Goal: Task Accomplishment & Management: Manage account settings

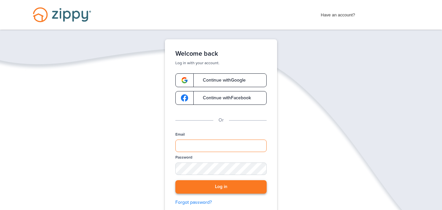
type input "**********"
click at [223, 187] on button "Log in" at bounding box center [220, 186] width 91 height 13
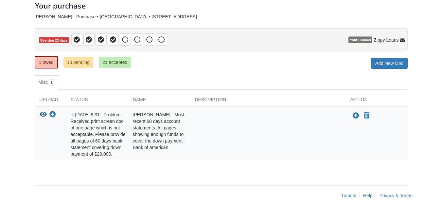
scroll to position [40, 0]
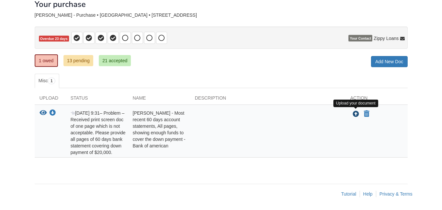
click at [353, 115] on icon "Upload Iris Rosario Melendez - Most recent 60 days account statements, All page…" at bounding box center [356, 114] width 7 height 7
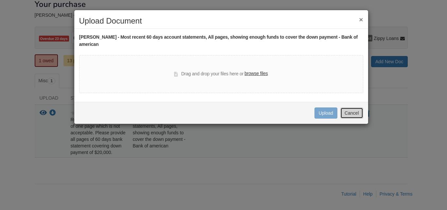
click at [352, 114] on button "Cancel" at bounding box center [351, 112] width 23 height 11
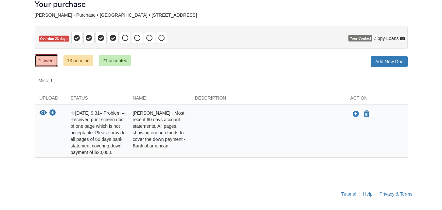
click at [47, 61] on link "1 owed" at bounding box center [46, 60] width 23 height 12
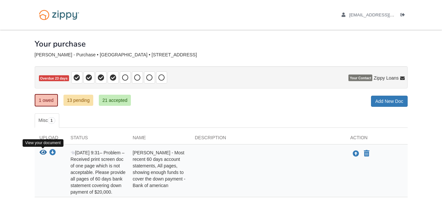
click at [42, 152] on icon "View Iris Rosario Melendez - Most recent 60 days account statements, All pages,…" at bounding box center [43, 152] width 7 height 7
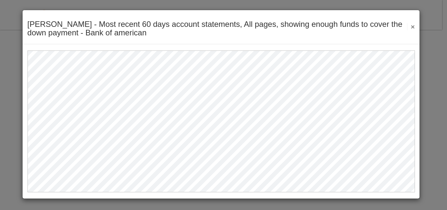
click at [414, 26] on button "×" at bounding box center [411, 26] width 8 height 7
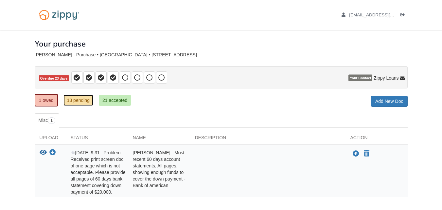
click at [79, 101] on link "13 pending" at bounding box center [78, 100] width 30 height 11
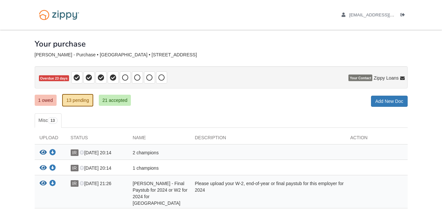
click at [362, 79] on span "Your Contact" at bounding box center [361, 78] width 24 height 7
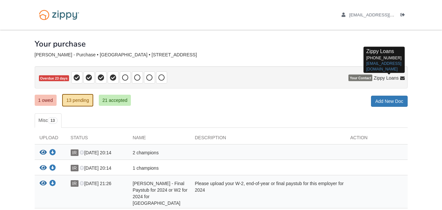
click at [382, 79] on span "Zippy Loans" at bounding box center [386, 78] width 25 height 7
